Goal: Find contact information: Find contact information

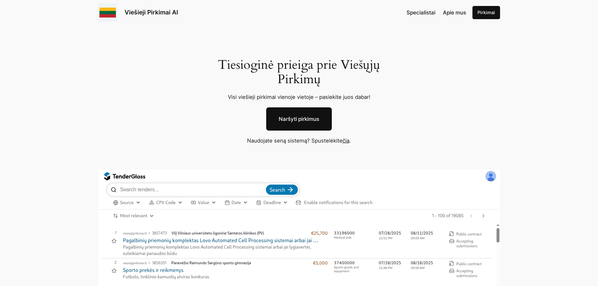
click at [348, 142] on link "čia" at bounding box center [346, 141] width 7 height 6
